Goal: Transaction & Acquisition: Purchase product/service

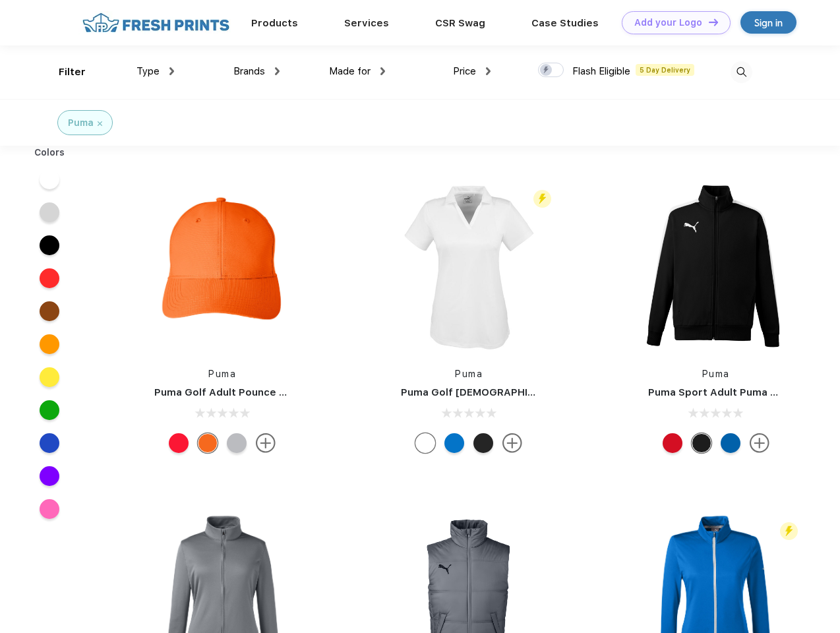
click at [671, 22] on link "Add your Logo Design Tool" at bounding box center [676, 22] width 109 height 23
click at [0, 0] on div "Design Tool" at bounding box center [0, 0] width 0 height 0
click at [707, 22] on link "Add your Logo Design Tool" at bounding box center [676, 22] width 109 height 23
click at [63, 72] on div "Filter" at bounding box center [72, 72] width 27 height 15
click at [156, 71] on span "Type" at bounding box center [147, 71] width 23 height 12
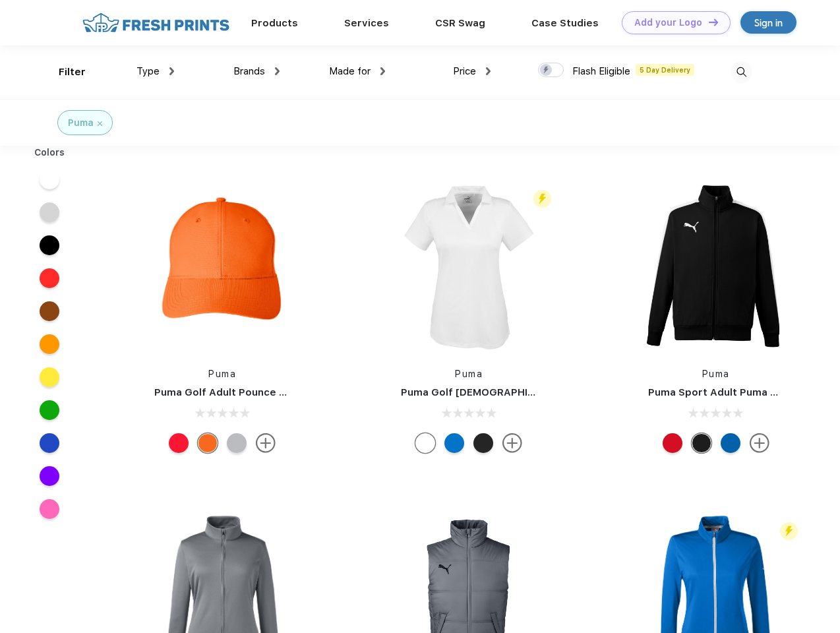
click at [256, 71] on span "Brands" at bounding box center [249, 71] width 32 height 12
click at [357, 71] on span "Made for" at bounding box center [350, 71] width 42 height 12
click at [472, 71] on span "Price" at bounding box center [464, 71] width 23 height 12
click at [551, 71] on div at bounding box center [551, 70] width 26 height 15
click at [547, 71] on input "checkbox" at bounding box center [542, 66] width 9 height 9
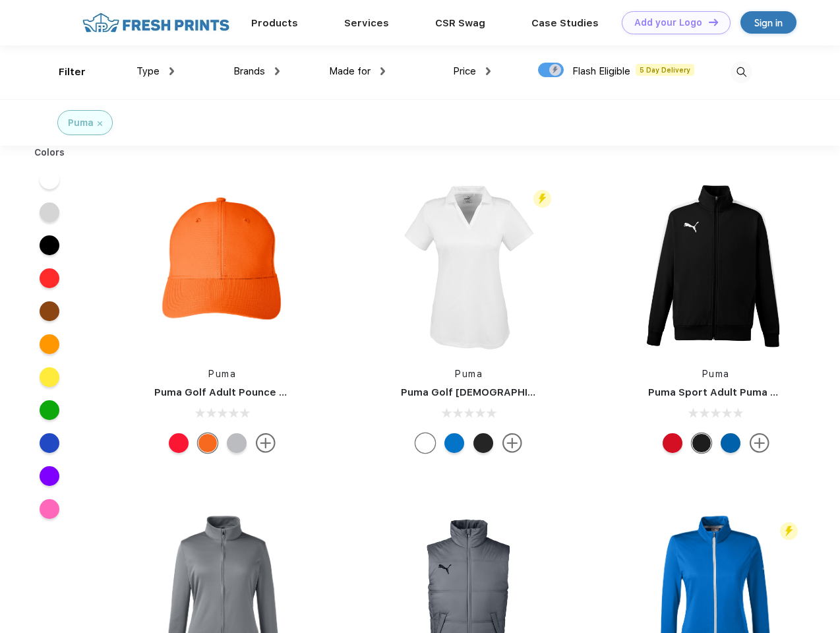
click at [741, 72] on img at bounding box center [741, 72] width 22 height 22
